Goal: Contribute content: Add original content to the website for others to see

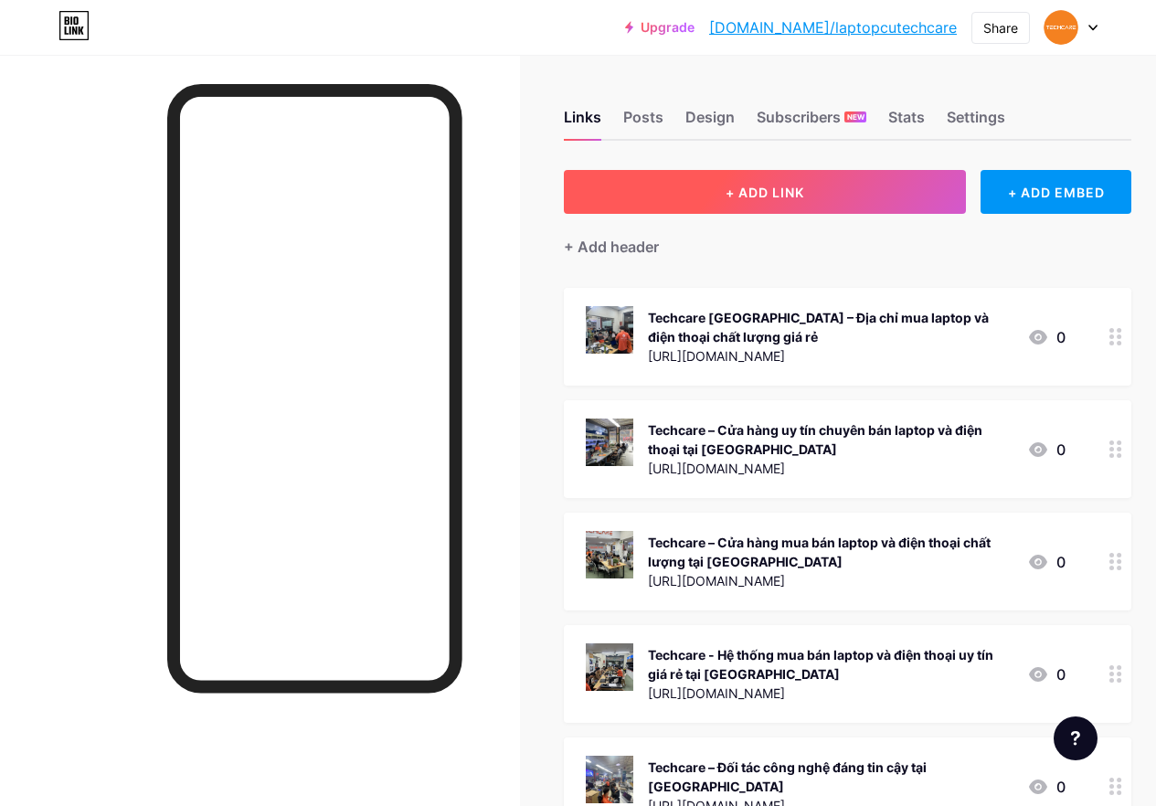
click at [774, 191] on span "+ ADD LINK" at bounding box center [764, 193] width 79 height 16
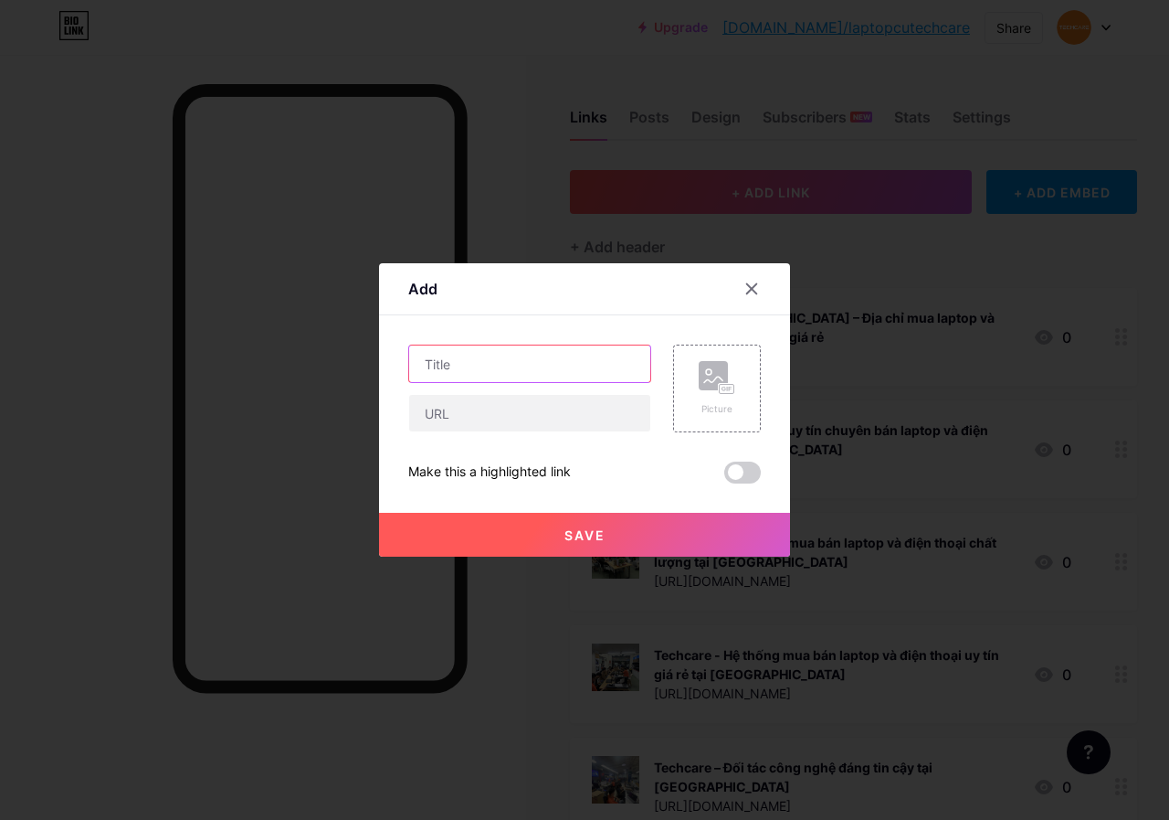
click at [526, 365] on input "text" at bounding box center [529, 363] width 241 height 37
paste input "MSI PS42 8RB: Tinh Tế, [GEOGRAPHIC_DATA]"
type input "MSI PS42 8RB: Tinh Tế, [GEOGRAPHIC_DATA]"
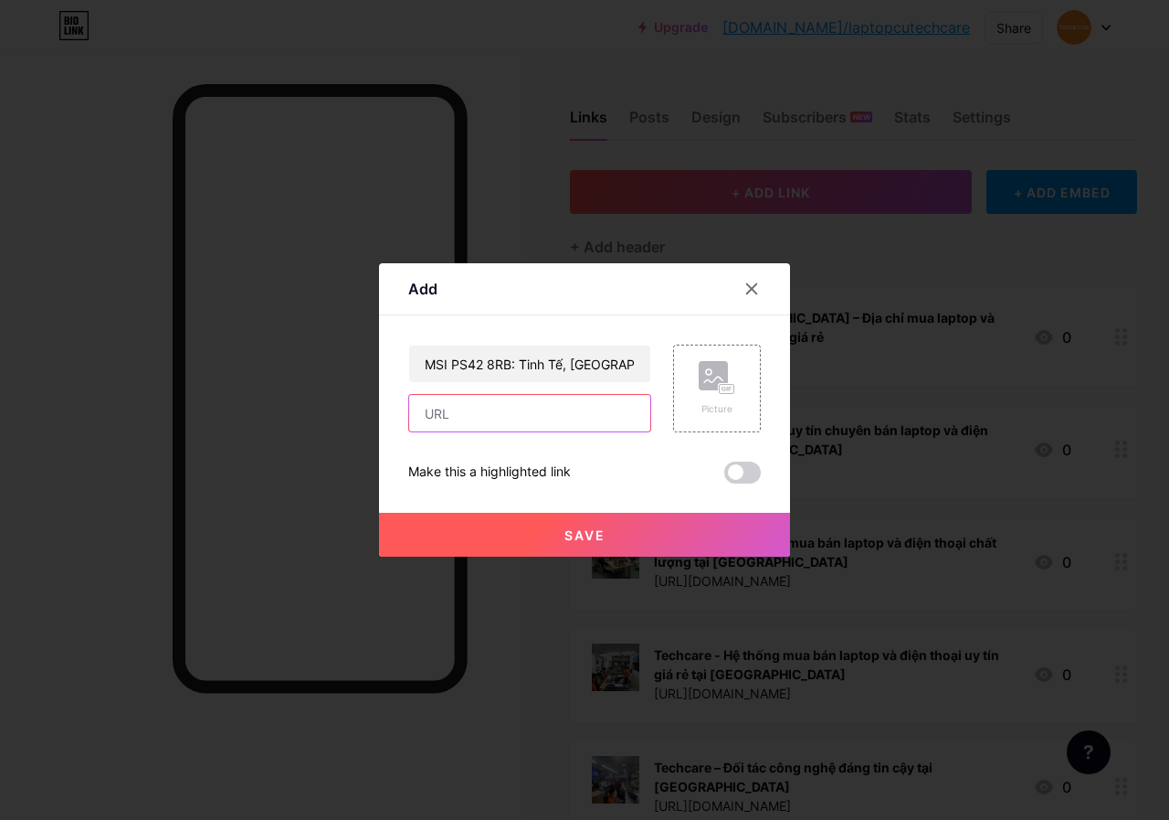
click at [526, 414] on input "text" at bounding box center [529, 413] width 241 height 37
paste input "[URL][DOMAIN_NAME]"
type input "[URL][DOMAIN_NAME]"
click at [591, 534] on span "Save" at bounding box center [585, 535] width 41 height 16
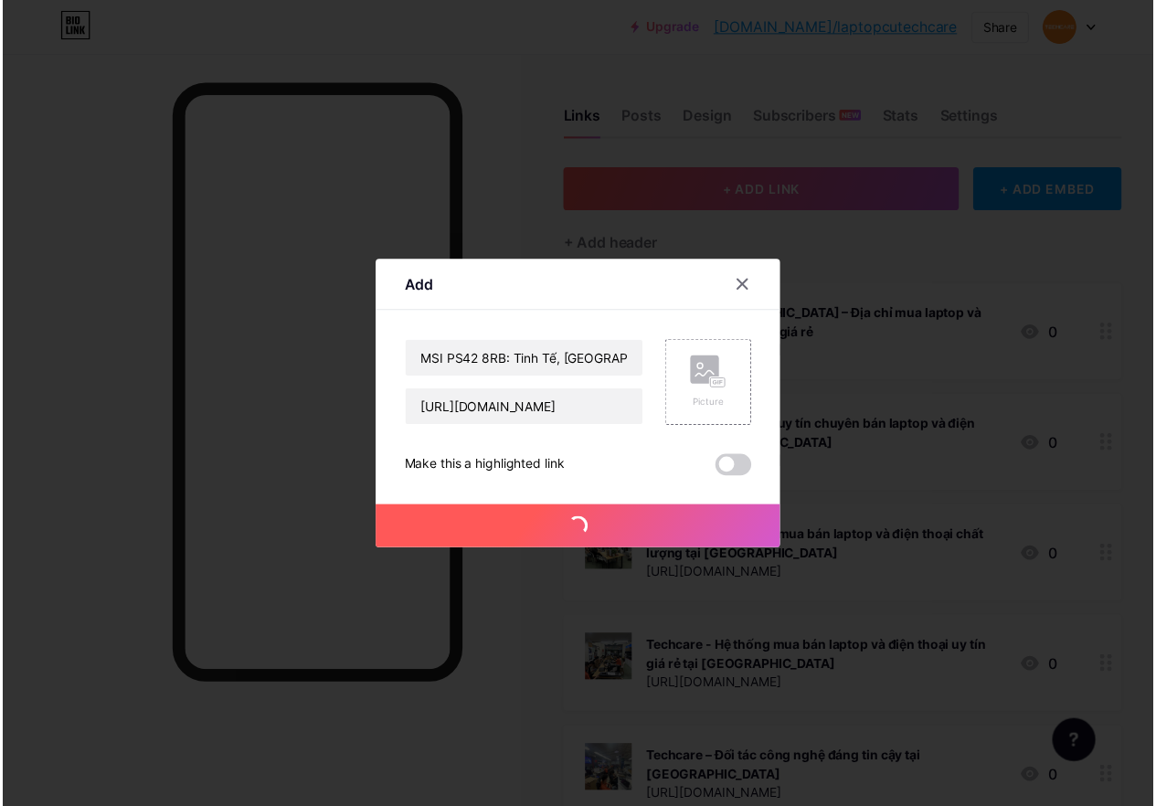
scroll to position [0, 0]
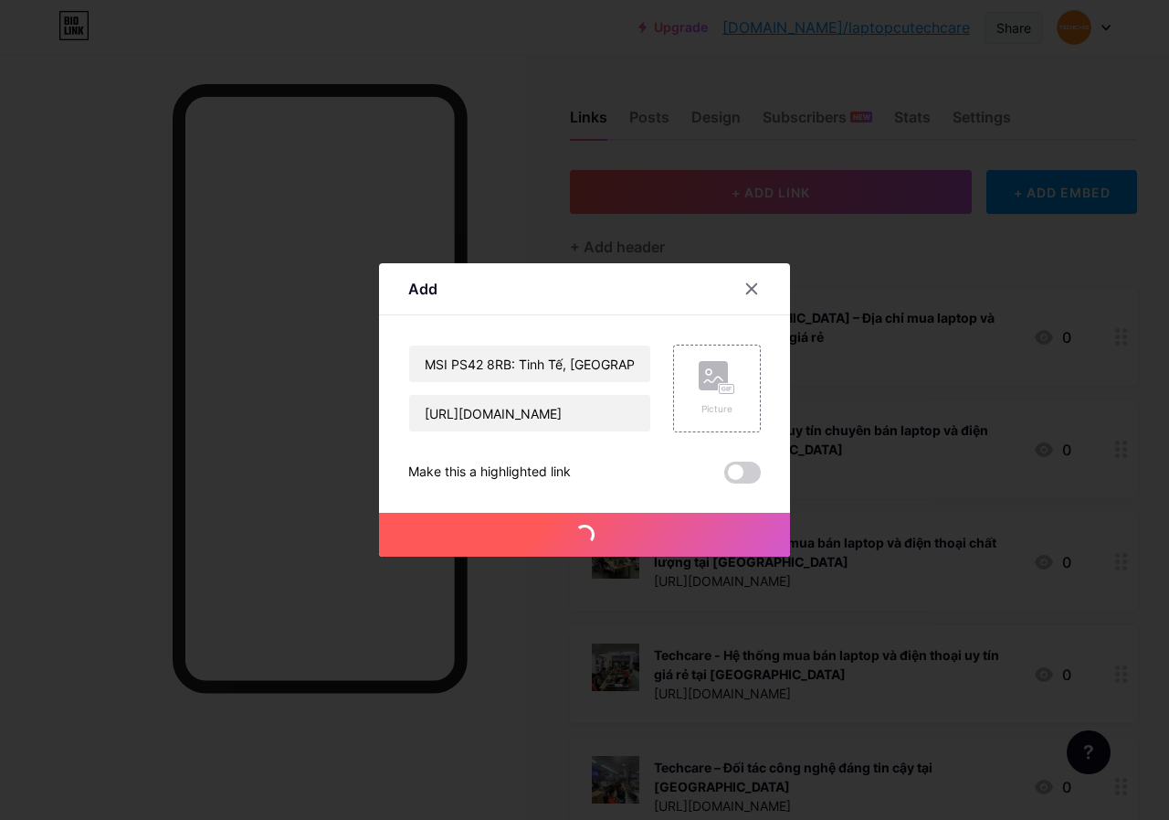
click at [1015, 25] on div "Share" at bounding box center [1014, 27] width 35 height 19
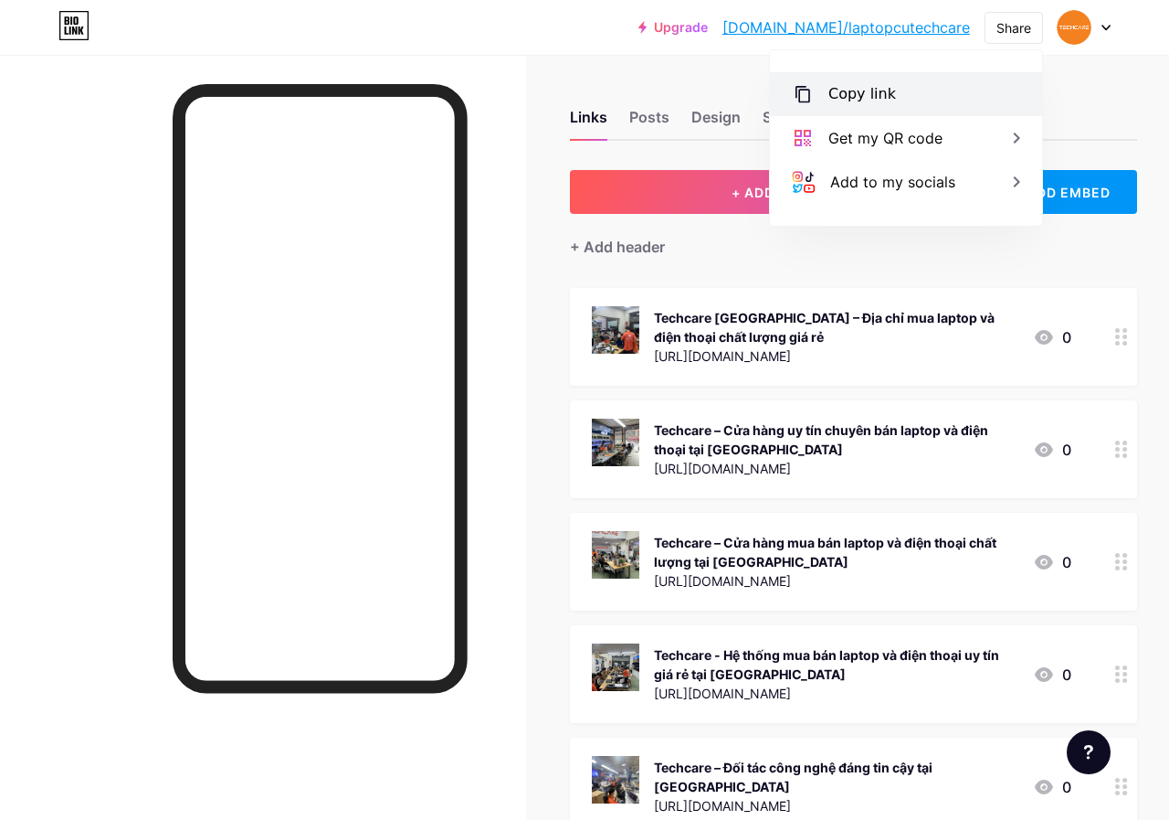
click at [895, 92] on div "Copy link" at bounding box center [906, 94] width 272 height 44
